Goal: Find specific page/section: Find specific page/section

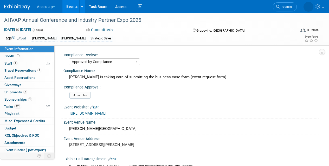
select select "Approved by Compliance"
select select "Strategic Sales"
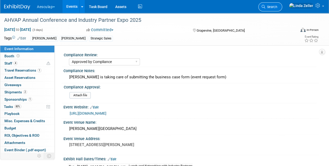
click at [277, 8] on span "Search" at bounding box center [271, 7] width 12 height 4
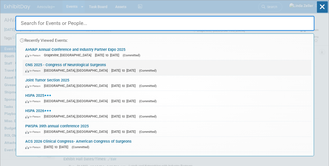
click at [59, 69] on span "[GEOGRAPHIC_DATA], [GEOGRAPHIC_DATA]" at bounding box center [77, 71] width 66 height 4
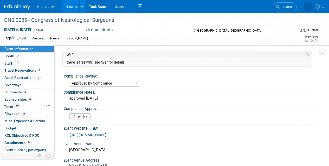
select select "Approved by Compliance"
select select "Neuro"
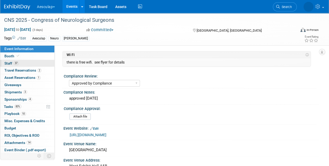
click at [11, 62] on span "Staff 37" at bounding box center [11, 63] width 14 height 4
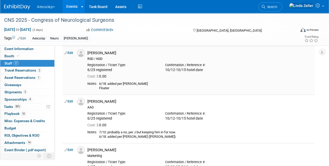
scroll to position [416, 0]
